Goal: Information Seeking & Learning: Find specific page/section

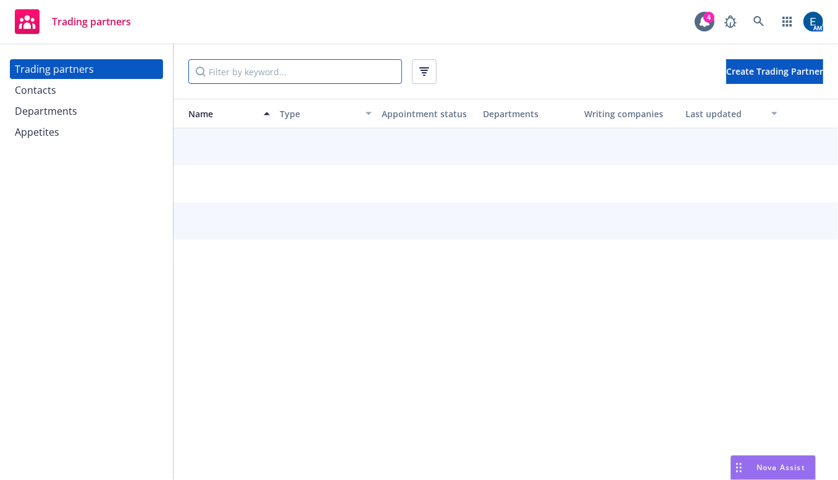
click at [270, 72] on input "Filter by keyword..." at bounding box center [295, 71] width 214 height 25
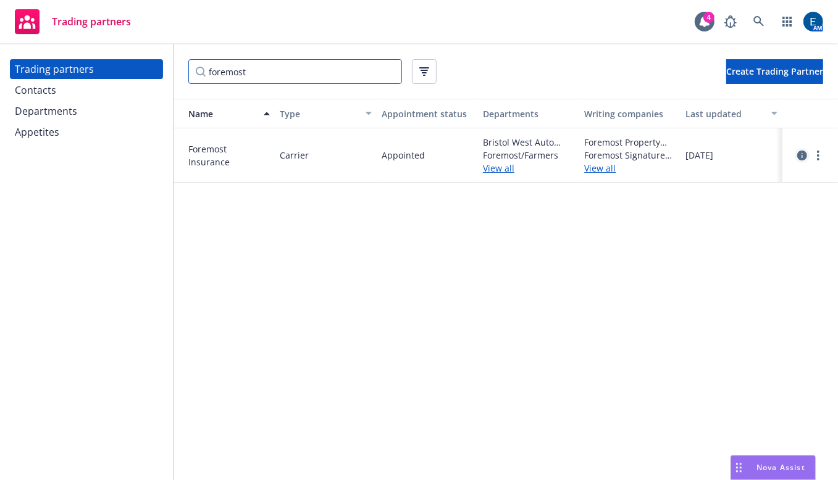
type input "foremost"
click at [797, 151] on icon "circleInformation" at bounding box center [802, 156] width 10 height 10
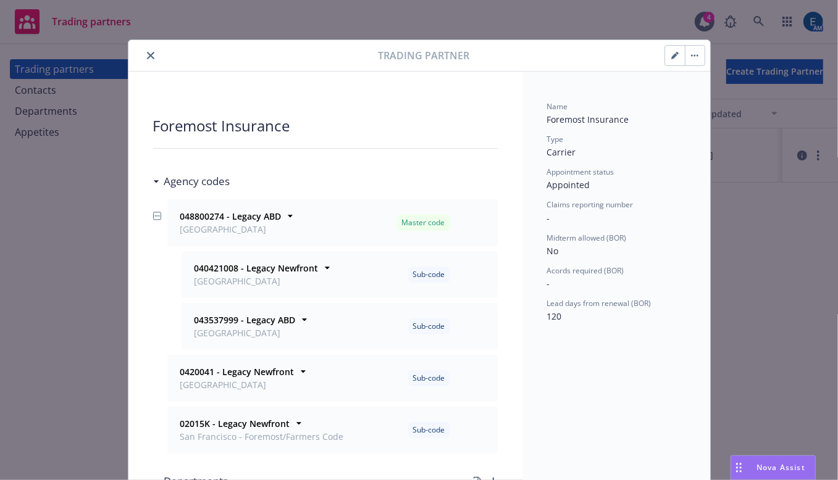
click at [253, 60] on div "Trading partner" at bounding box center [419, 55] width 582 height 31
click at [322, 262] on icon at bounding box center [327, 268] width 12 height 12
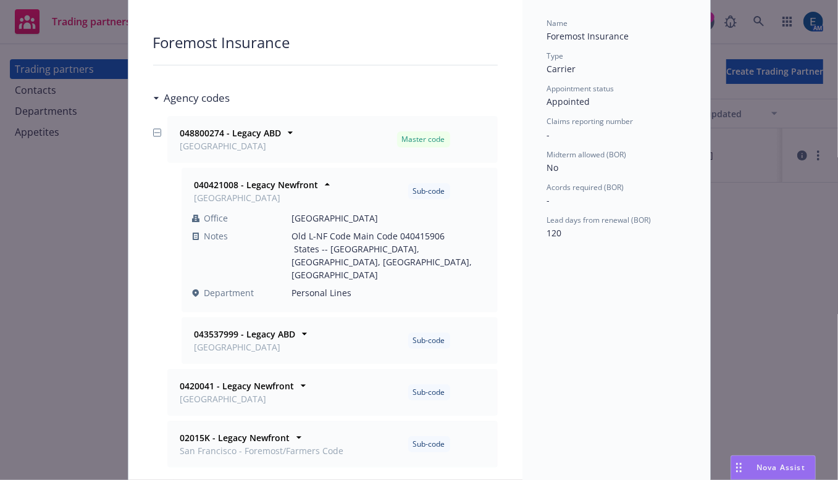
scroll to position [112, 0]
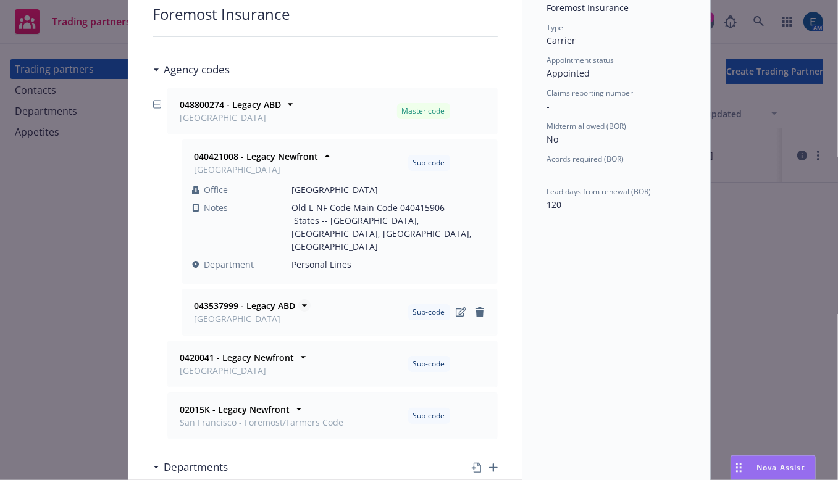
click at [298, 299] on icon at bounding box center [304, 305] width 12 height 12
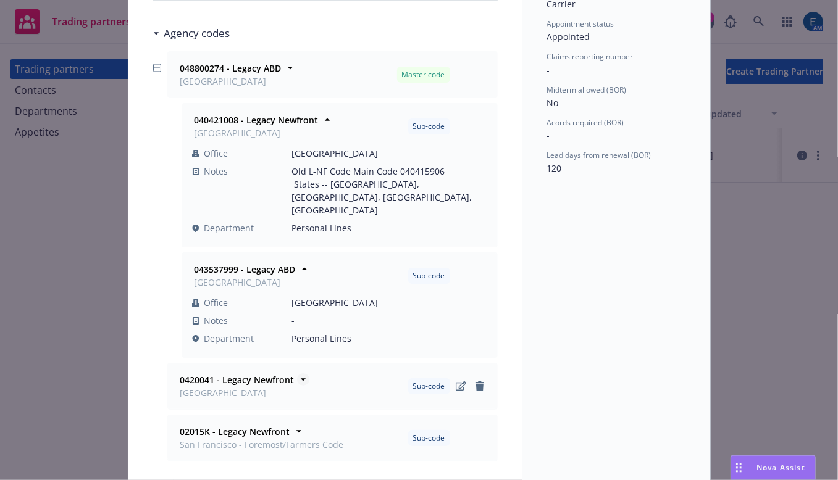
scroll to position [168, 0]
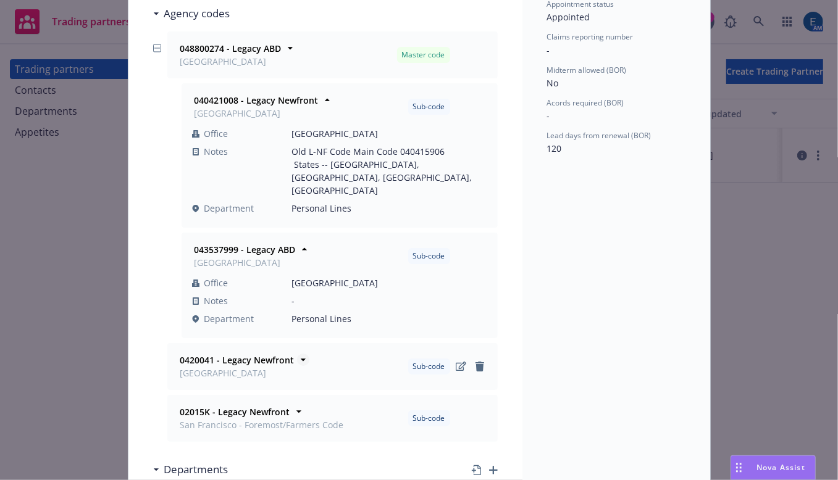
click at [300, 359] on icon at bounding box center [302, 360] width 5 height 2
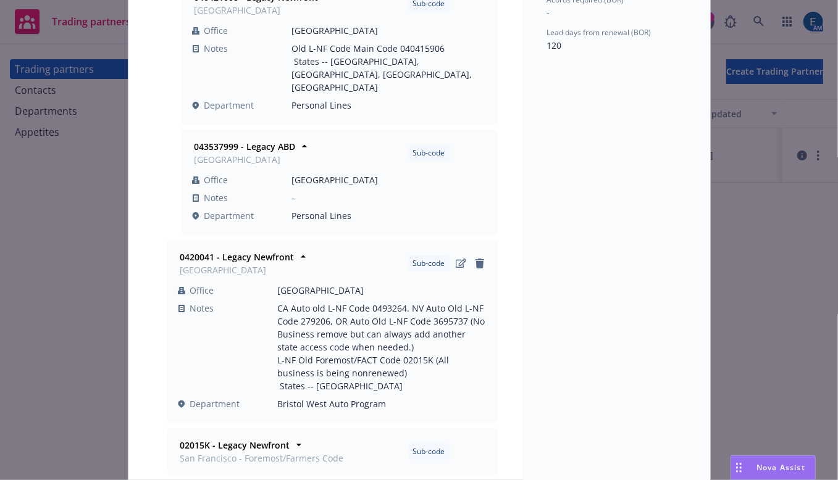
scroll to position [280, 0]
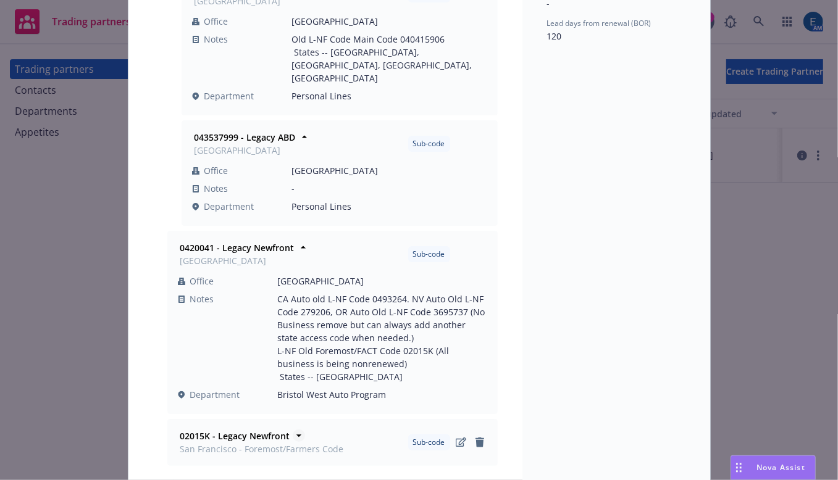
click at [296, 435] on icon at bounding box center [298, 436] width 5 height 2
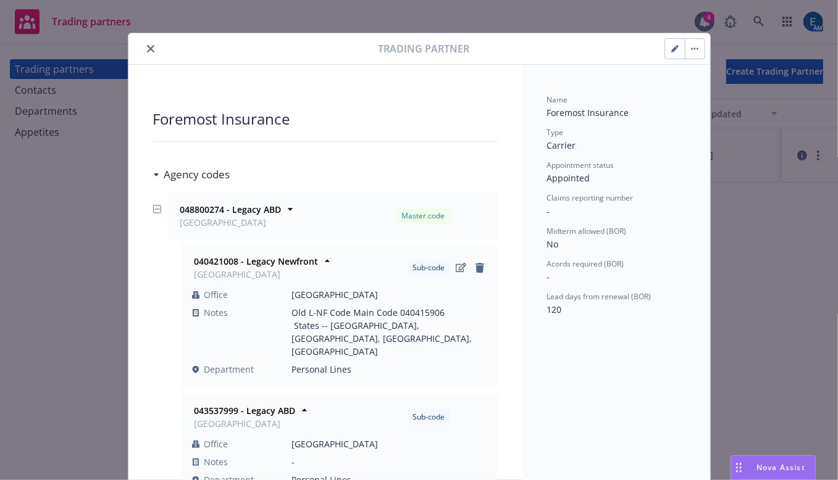
scroll to position [0, 0]
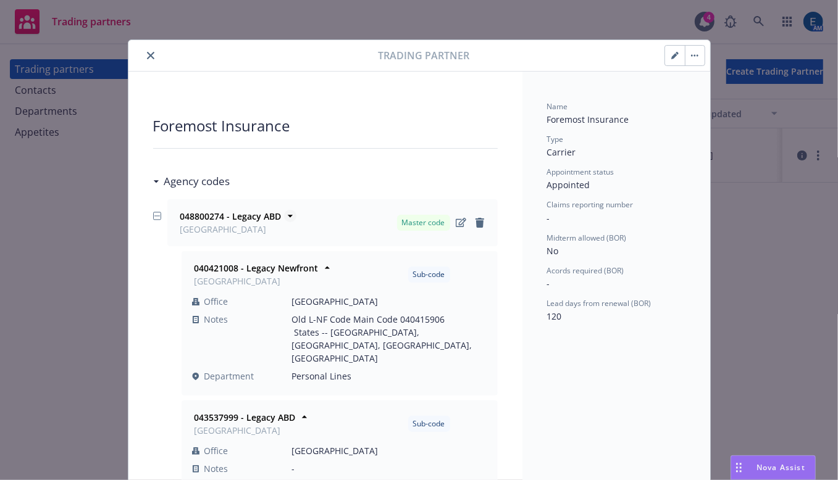
click at [284, 210] on icon at bounding box center [290, 216] width 12 height 12
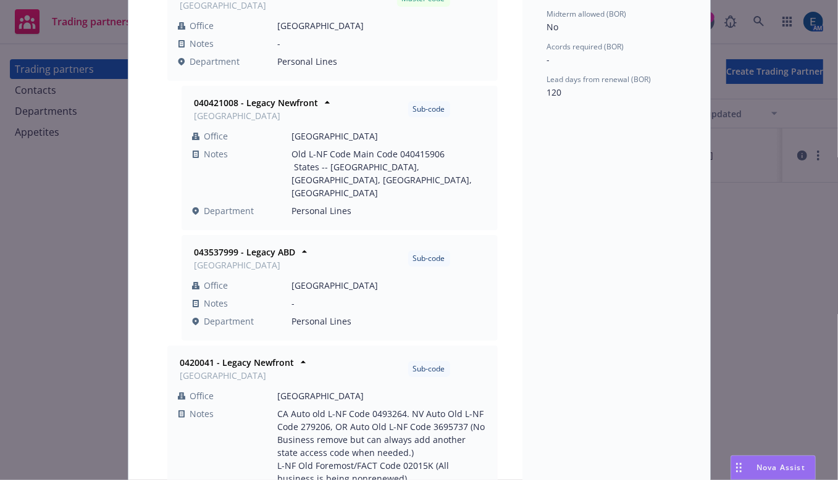
scroll to position [280, 0]
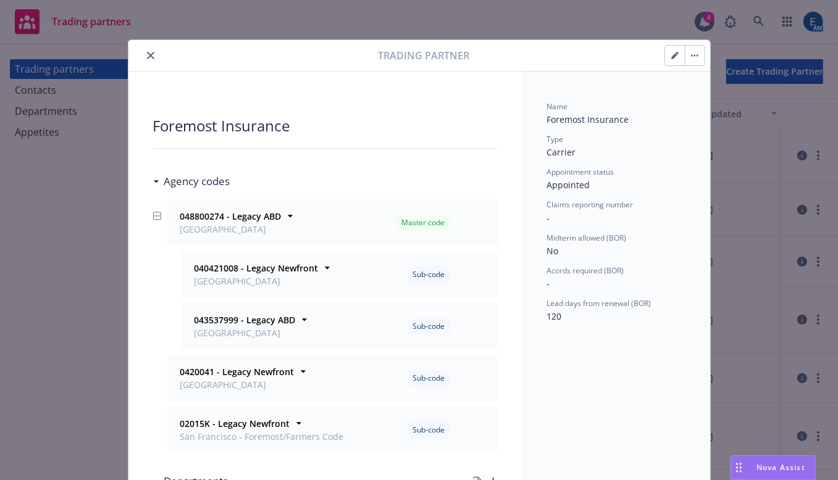
scroll to position [40, 0]
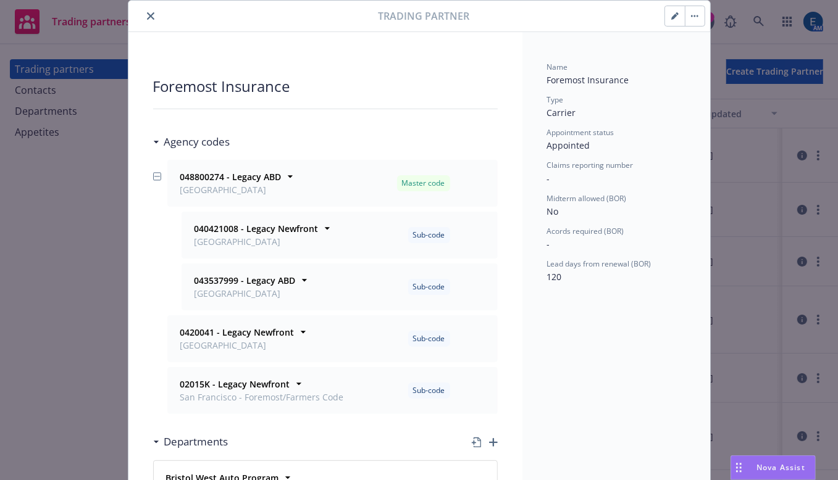
click at [135, 10] on div at bounding box center [255, 16] width 245 height 15
click at [147, 12] on icon "close" at bounding box center [150, 15] width 7 height 7
